Goal: Task Accomplishment & Management: Use online tool/utility

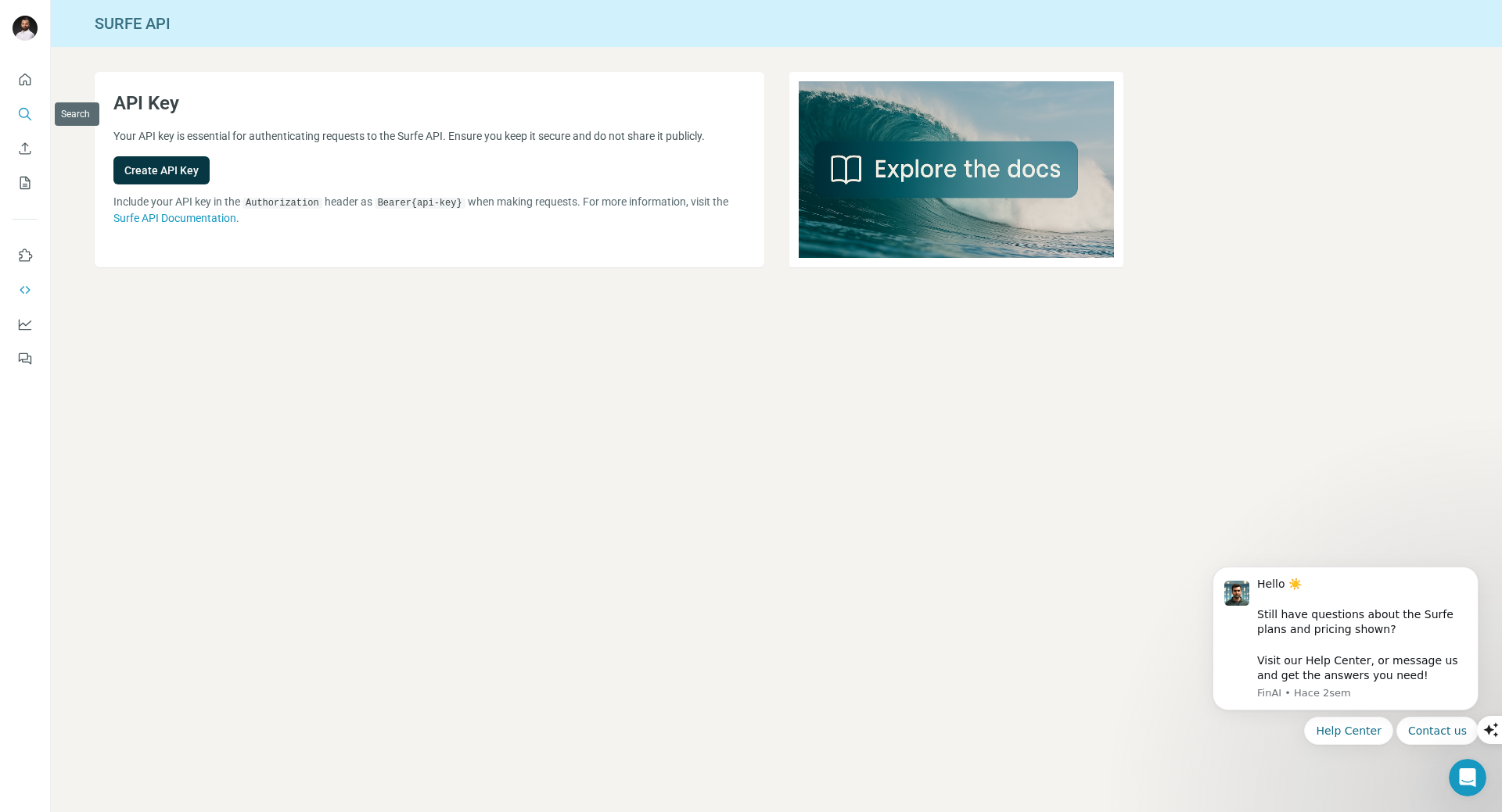
click at [31, 110] on icon "Search" at bounding box center [25, 114] width 16 height 16
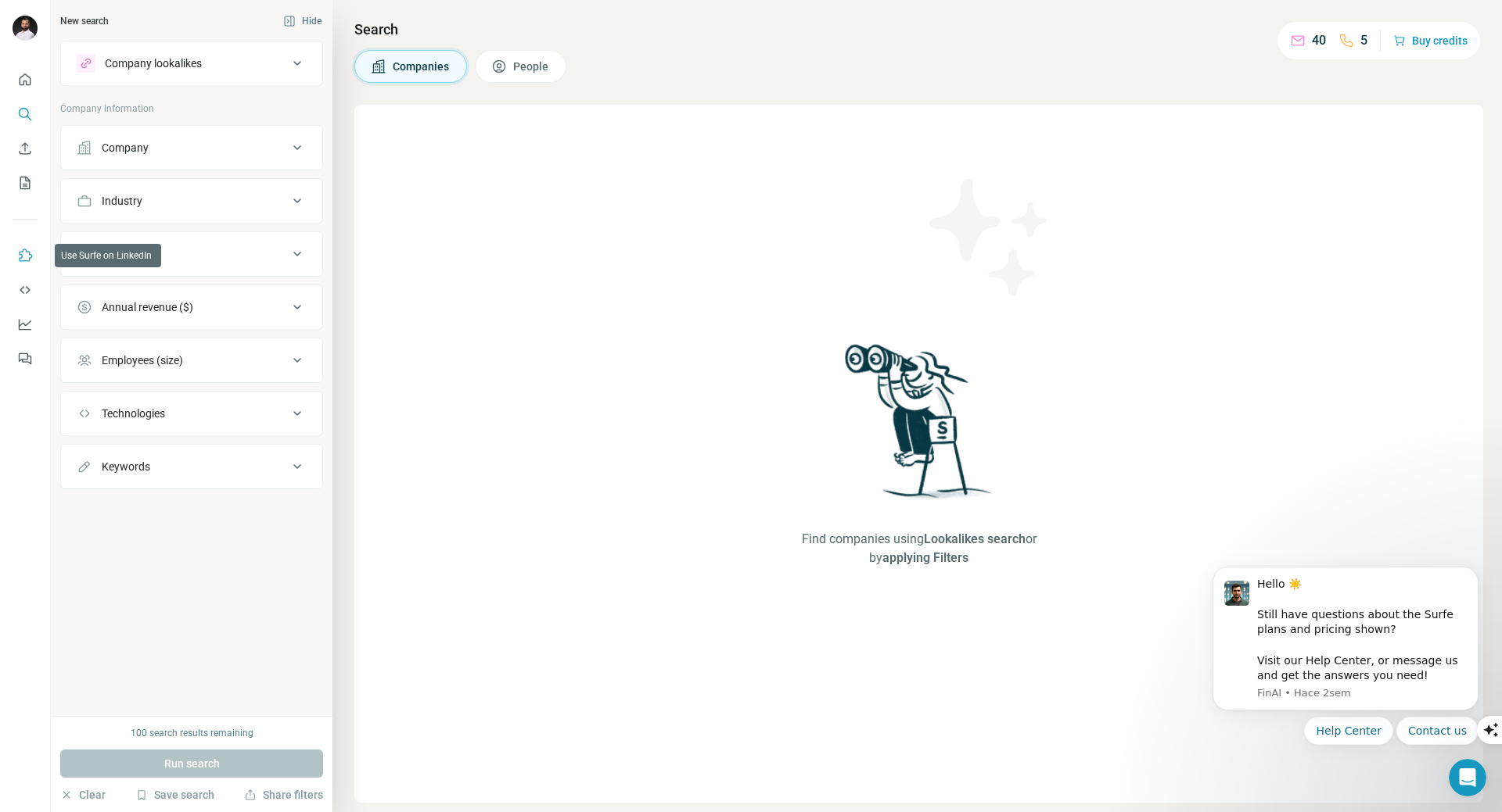
click at [23, 253] on icon "Use Surfe on LinkedIn" at bounding box center [25, 256] width 16 height 16
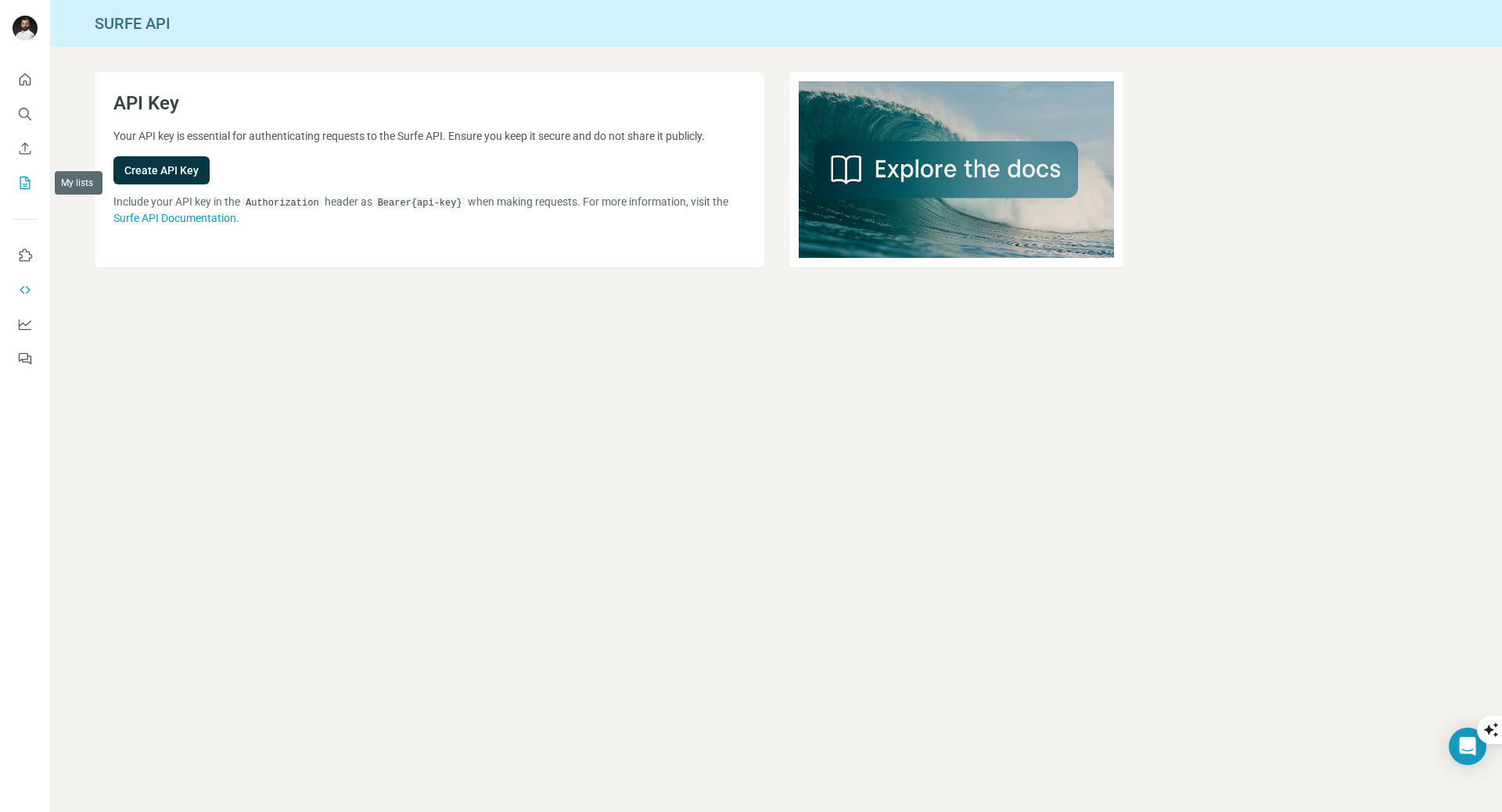
click at [23, 181] on icon "My lists" at bounding box center [25, 183] width 16 height 16
click at [25, 355] on icon "Feedback" at bounding box center [25, 359] width 16 height 16
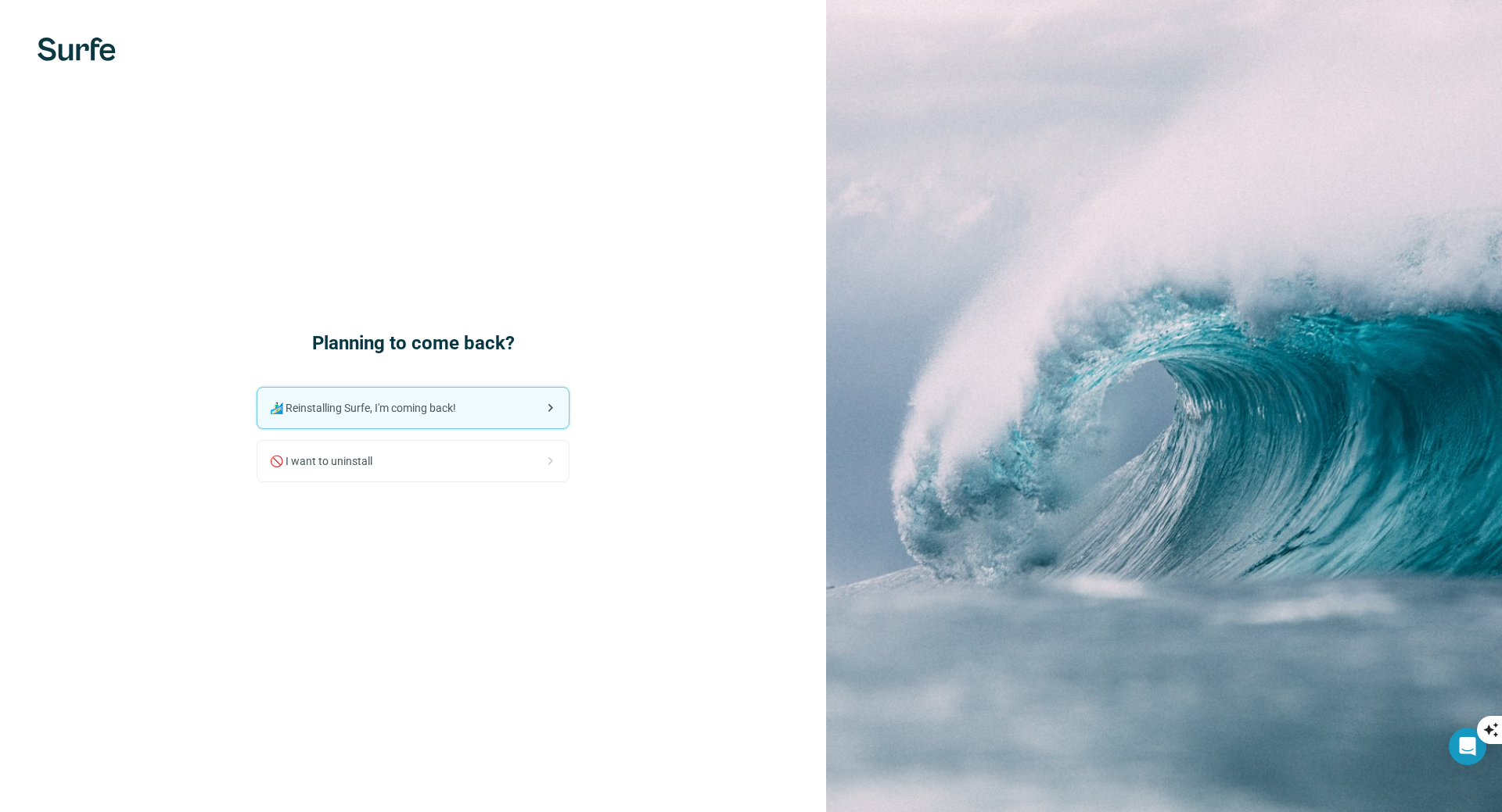
click at [486, 414] on div "🏄🏻‍♂️ Reinstalling Surfe, I'm coming back!" at bounding box center [413, 408] width 312 height 41
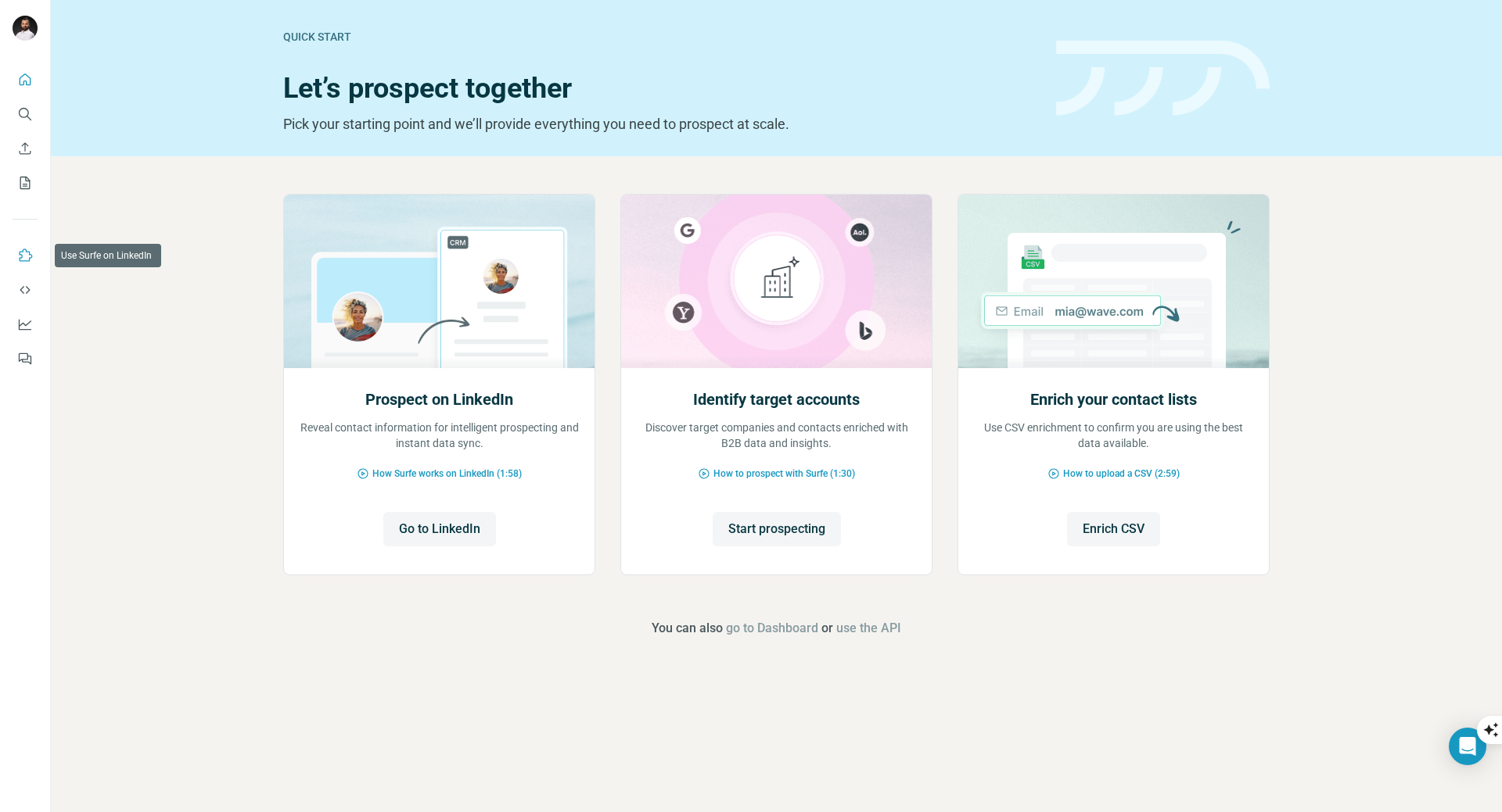
click at [24, 253] on icon "Use Surfe on LinkedIn" at bounding box center [25, 256] width 16 height 16
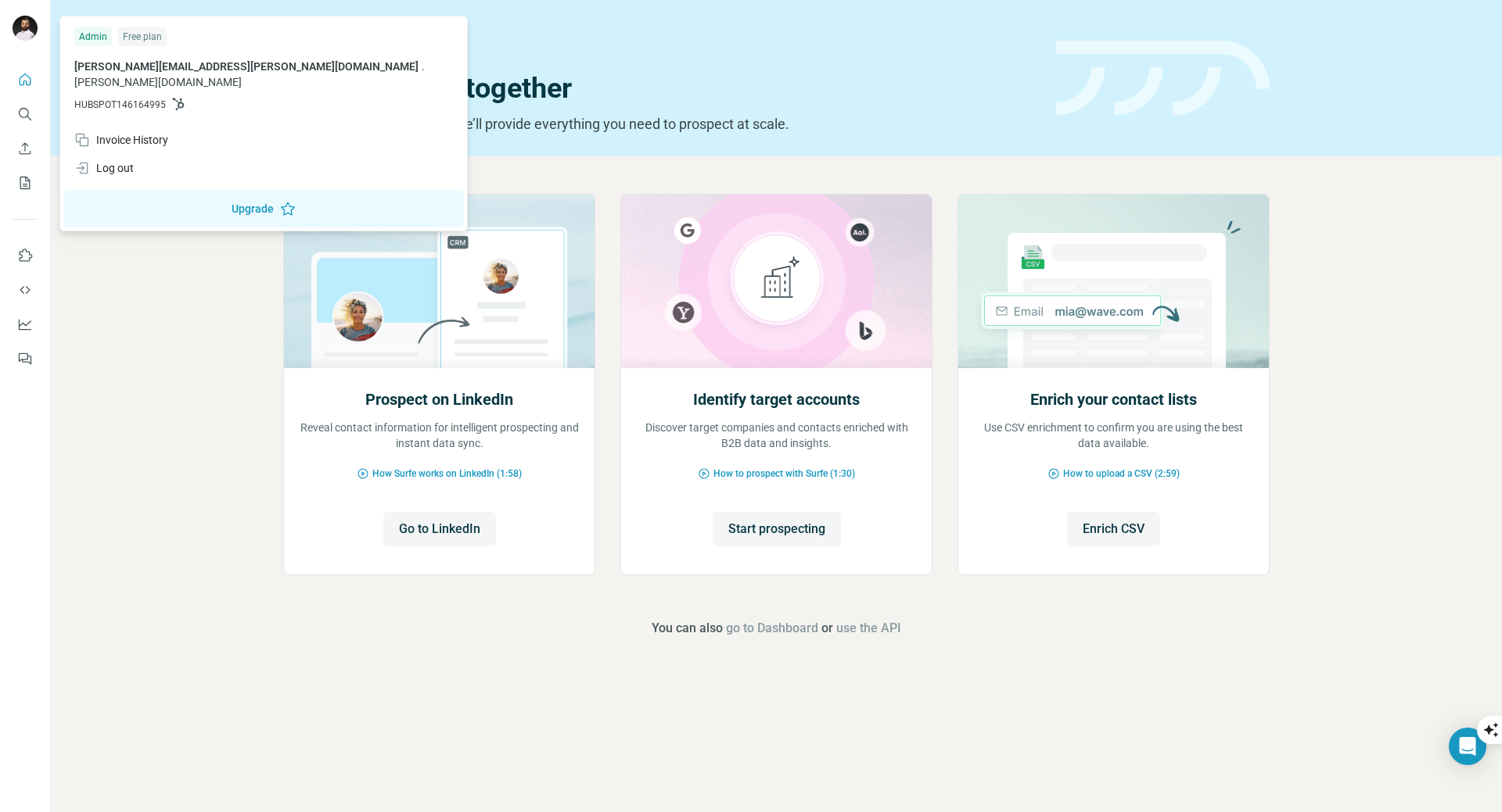
click at [23, 32] on img at bounding box center [25, 28] width 25 height 25
click at [181, 98] on icon at bounding box center [178, 104] width 12 height 12
click at [126, 98] on span "HUBSPOT146164995" at bounding box center [120, 105] width 91 height 14
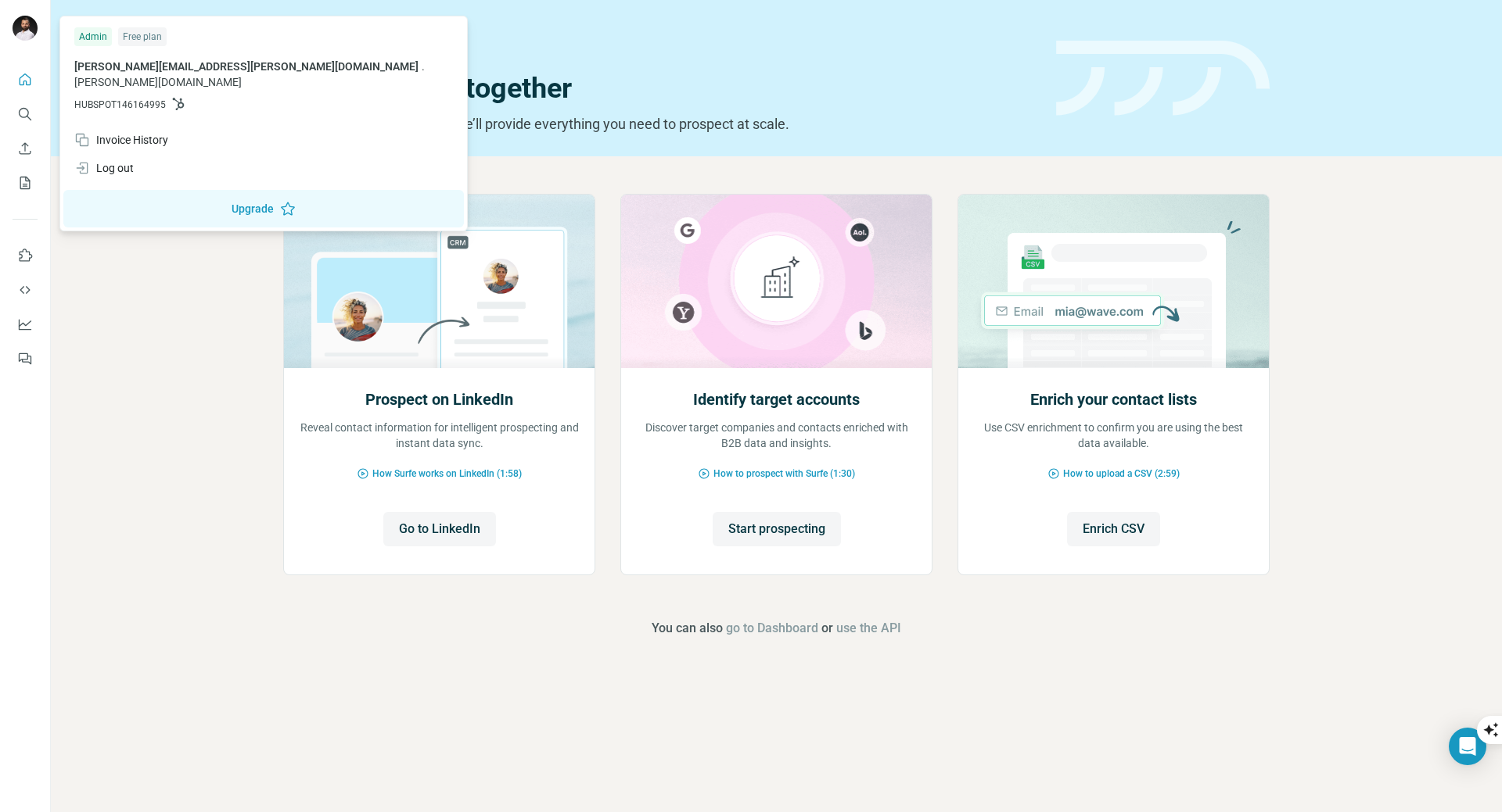
click at [170, 98] on p "HUBSPOT146164995" at bounding box center [264, 105] width 378 height 14
click at [182, 98] on icon at bounding box center [178, 104] width 12 height 12
click at [178, 73] on div "m.eger@mauch-consulting.de . mauch-consulting.de HUBSPOT146164995" at bounding box center [264, 85] width 378 height 53
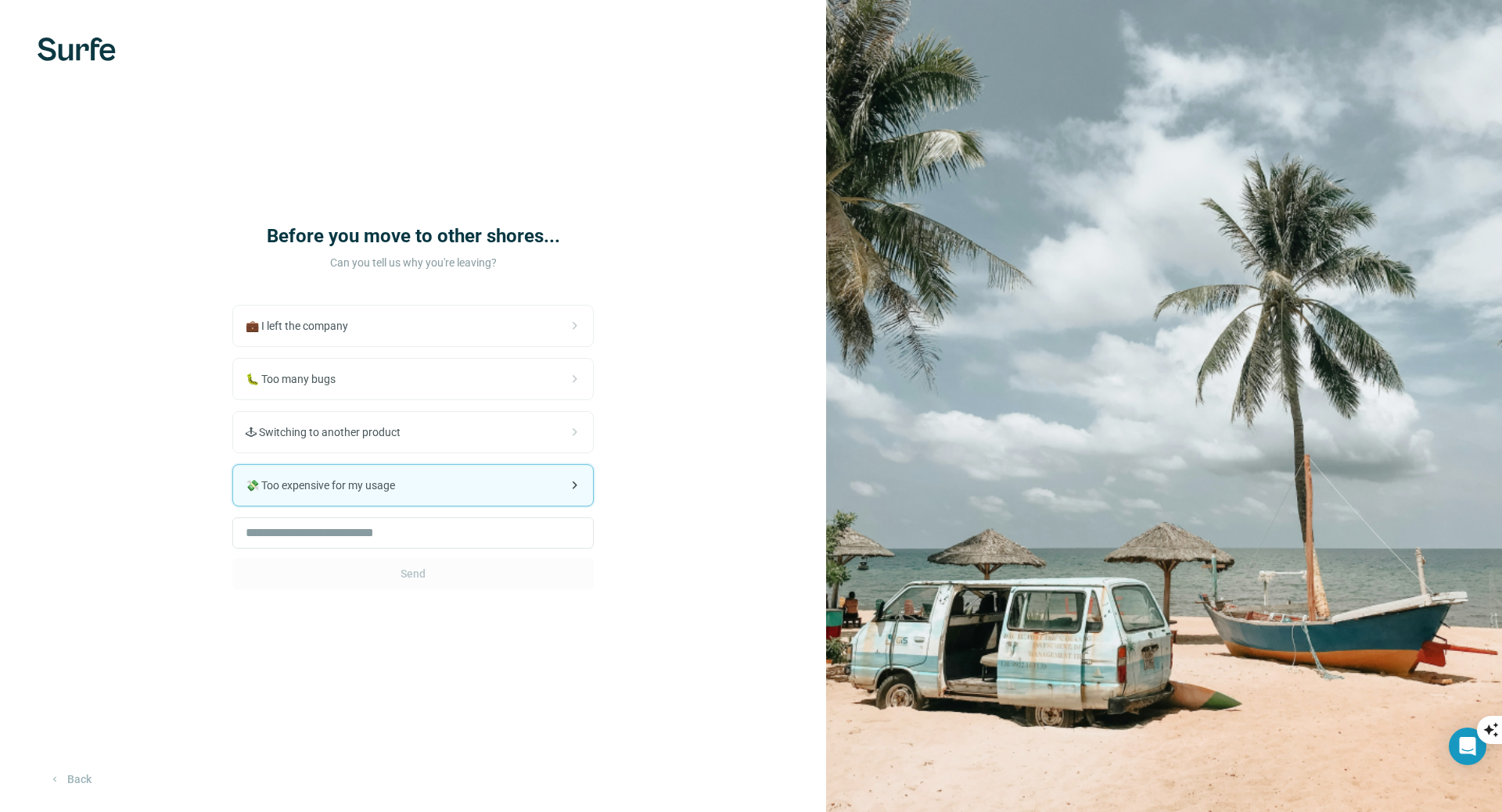
click at [393, 479] on span "💸 Too expensive for my usage" at bounding box center [327, 485] width 162 height 16
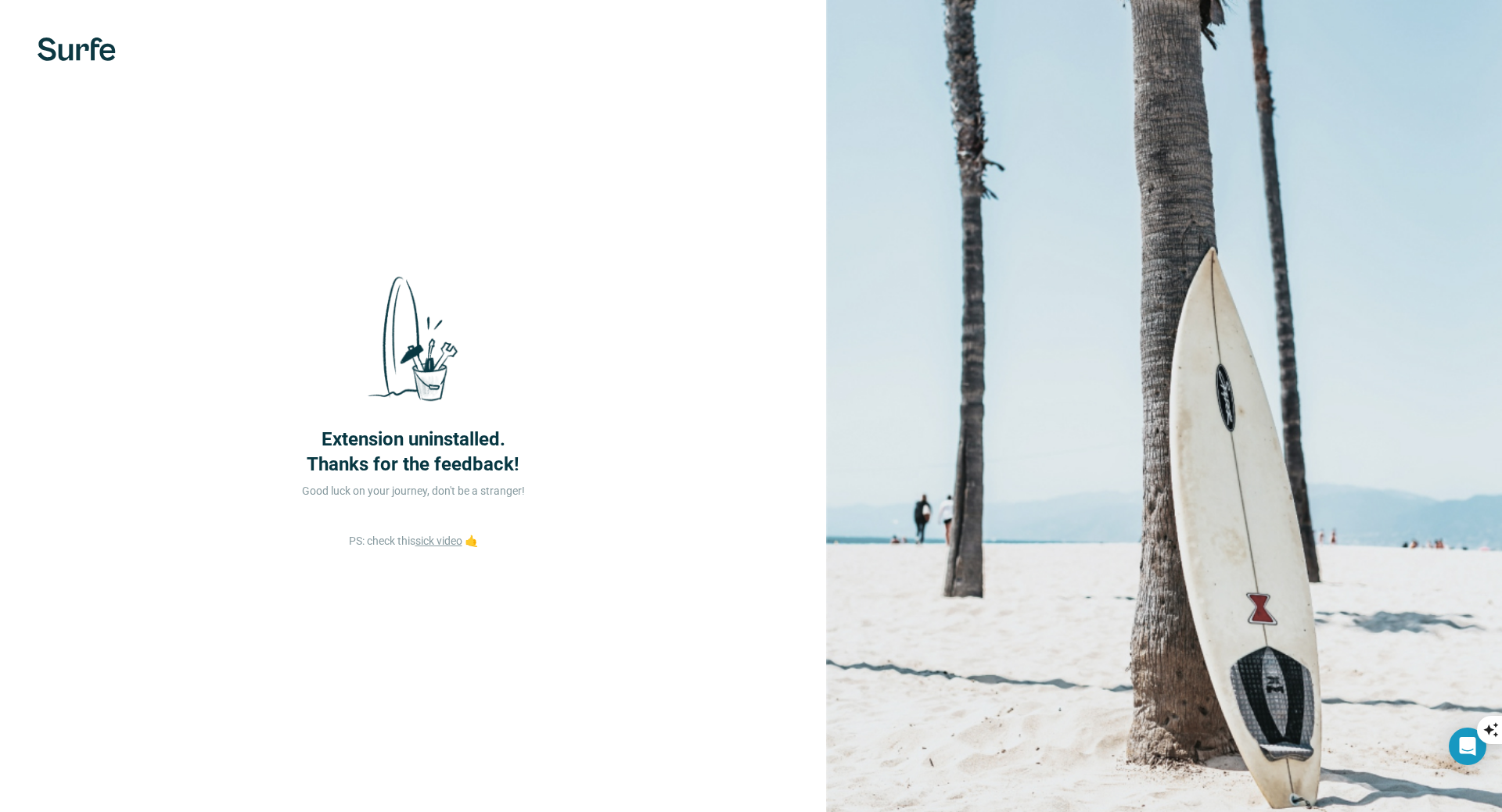
click at [437, 538] on link "sick video" at bounding box center [439, 541] width 47 height 12
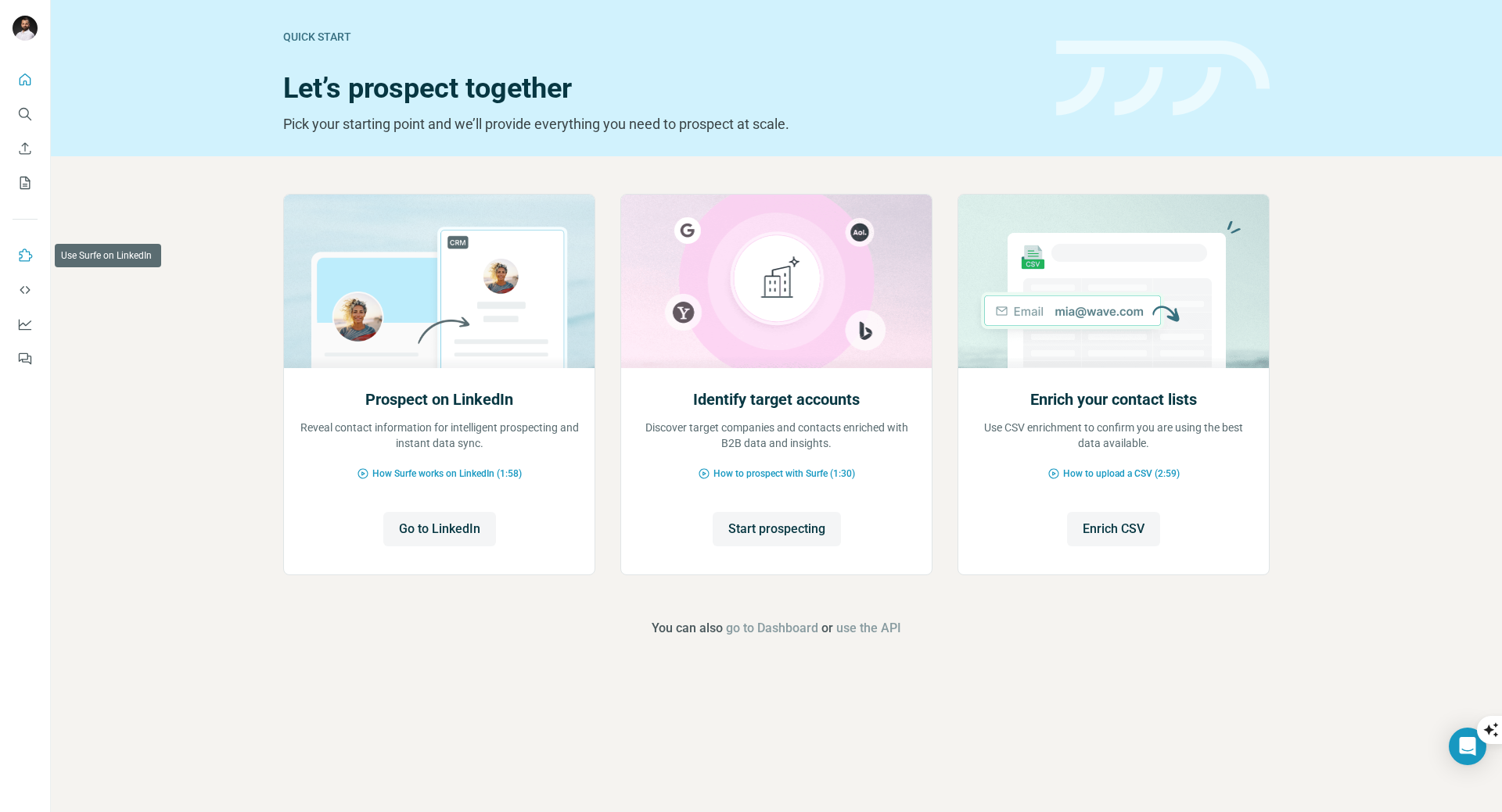
click at [22, 256] on icon "Use Surfe on LinkedIn" at bounding box center [26, 255] width 13 height 12
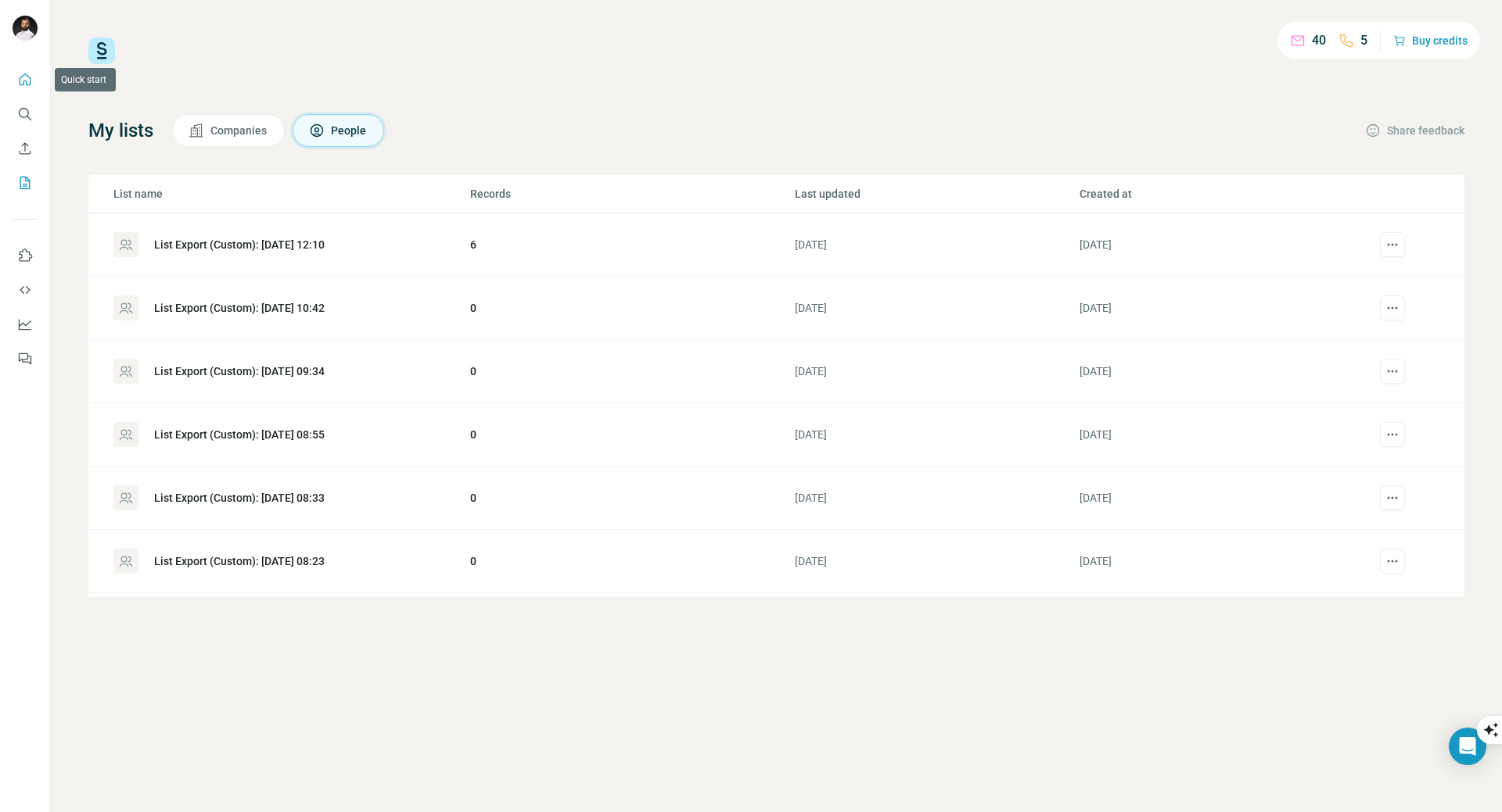
click at [22, 84] on icon "Quick start" at bounding box center [25, 79] width 12 height 12
